Goal: Task Accomplishment & Management: Manage account settings

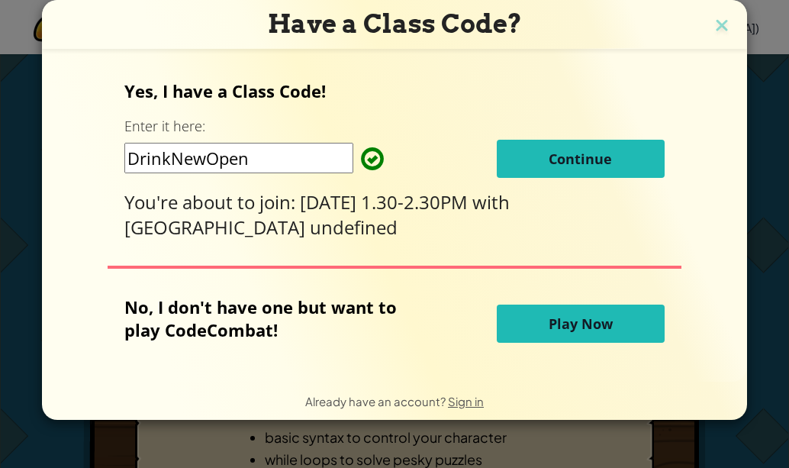
click at [558, 163] on span "Continue" at bounding box center [580, 159] width 63 height 18
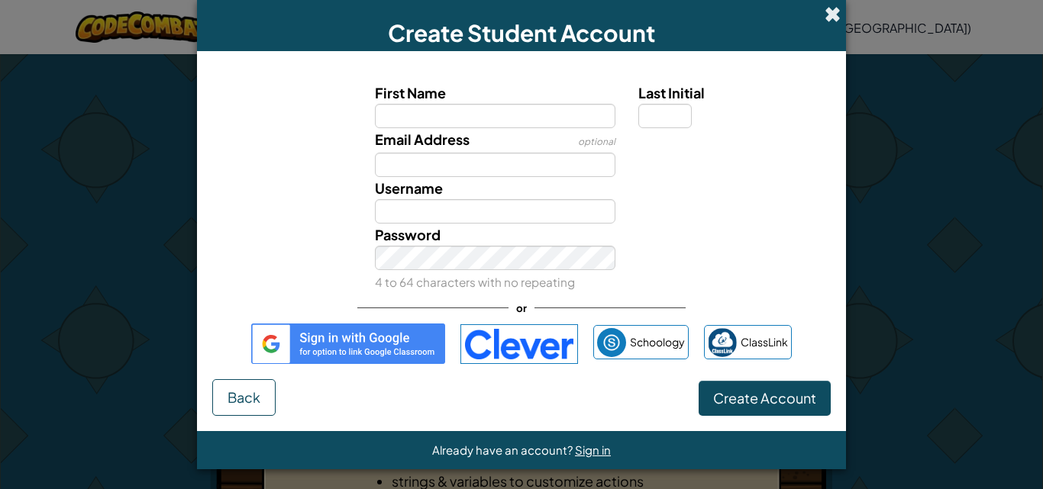
click at [789, 12] on span at bounding box center [832, 14] width 16 height 16
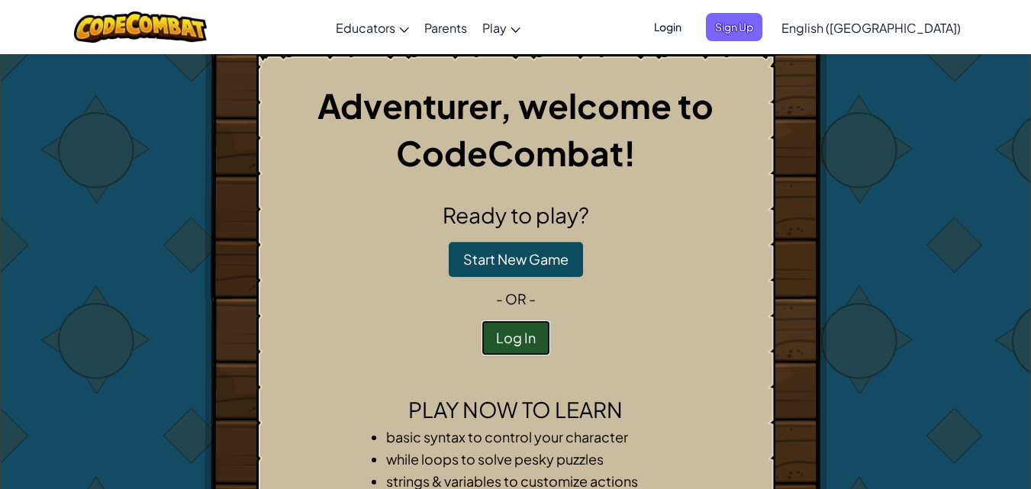
click at [503, 331] on button "Log In" at bounding box center [516, 338] width 69 height 35
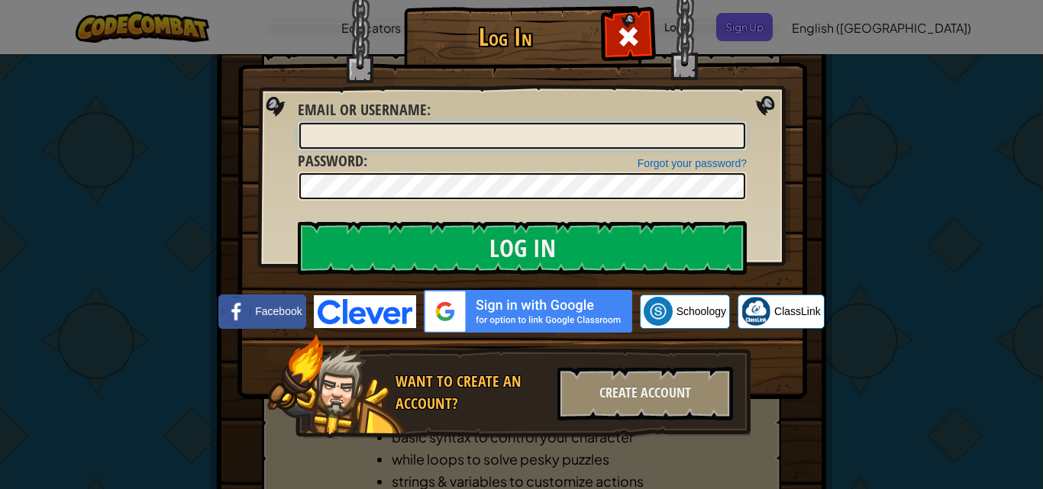
paste input "AlericA1"
type input "AlericA1"
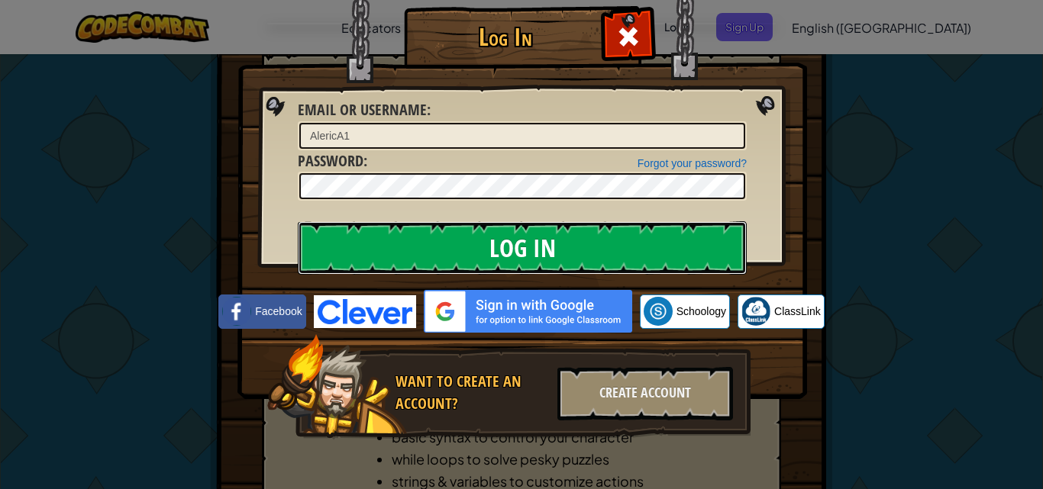
click at [450, 257] on input "Log In" at bounding box center [522, 247] width 449 height 53
click at [494, 239] on input "Log In" at bounding box center [522, 247] width 449 height 53
